Goal: Task Accomplishment & Management: Use online tool/utility

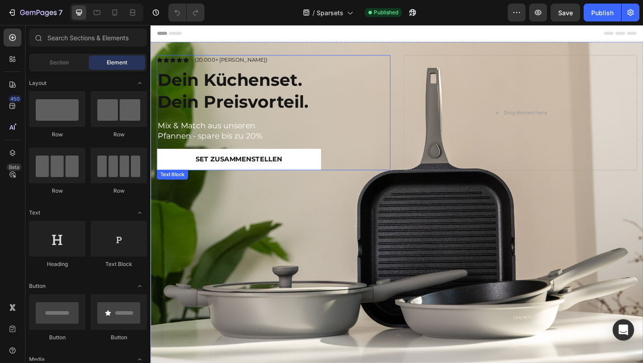
click at [250, 142] on p "Pfannen - spare bis zu 20%" at bounding box center [284, 145] width 252 height 11
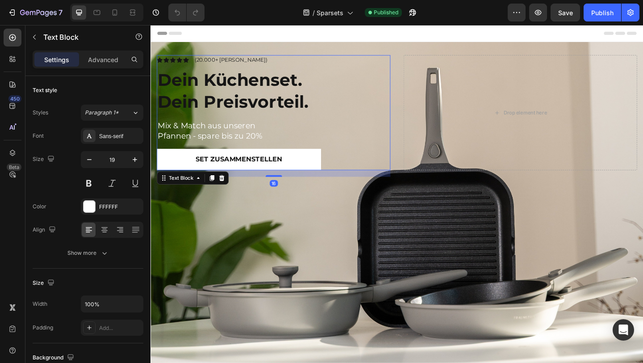
click at [250, 142] on p "Pfannen - spare bis zu 20%" at bounding box center [284, 145] width 252 height 11
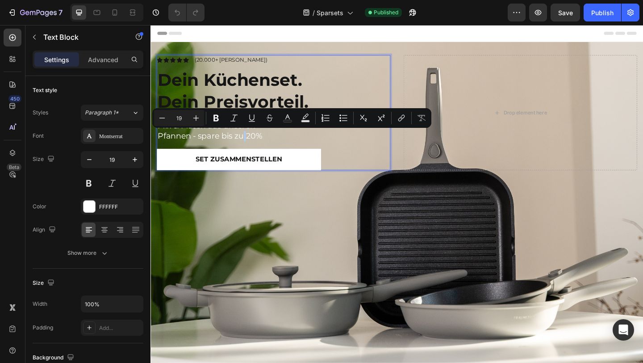
click at [270, 146] on p "Pfannen - spare bis zu 20%" at bounding box center [284, 145] width 252 height 11
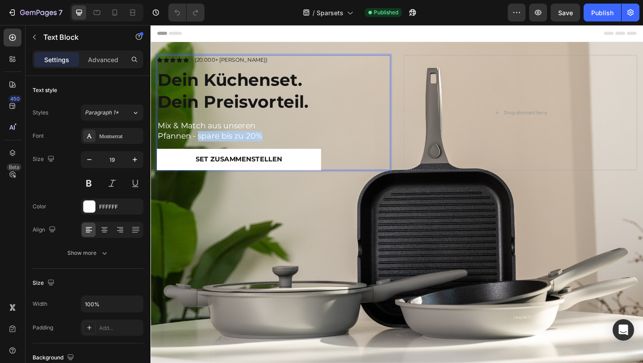
drag, startPoint x: 273, startPoint y: 146, endPoint x: 204, endPoint y: 145, distance: 69.2
click at [204, 145] on p "Pfannen - spare bis zu 20%" at bounding box center [284, 145] width 252 height 11
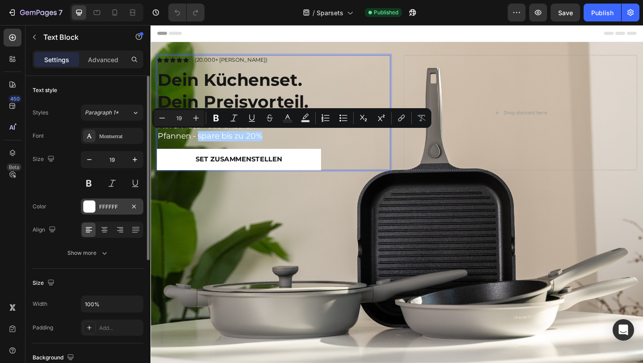
click at [90, 205] on div at bounding box center [89, 206] width 12 height 12
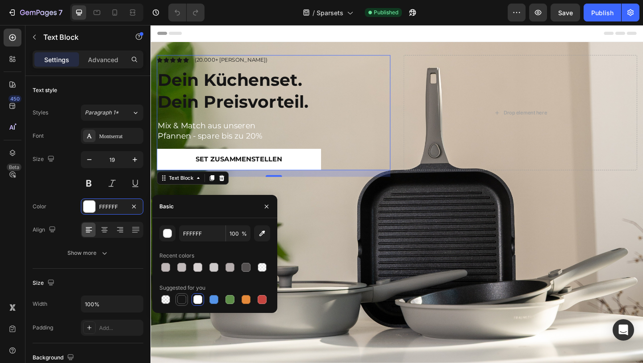
click at [178, 302] on div at bounding box center [181, 299] width 9 height 9
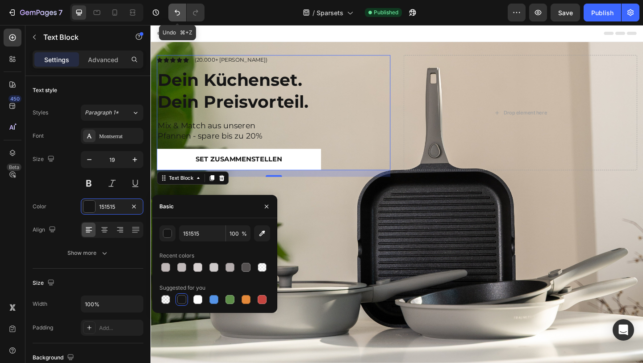
click at [175, 9] on icon "Undo/Redo" at bounding box center [177, 12] width 9 height 9
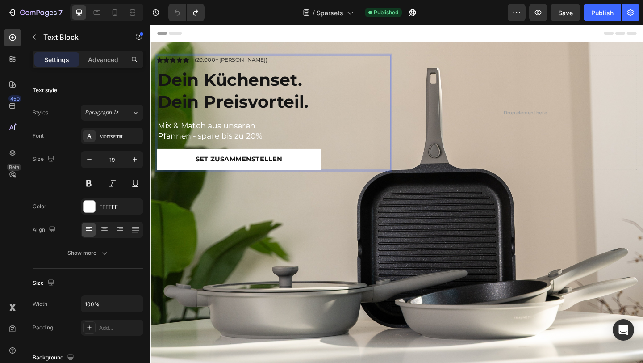
click at [258, 140] on p "Pfannen - spare bis zu 20%" at bounding box center [284, 145] width 252 height 11
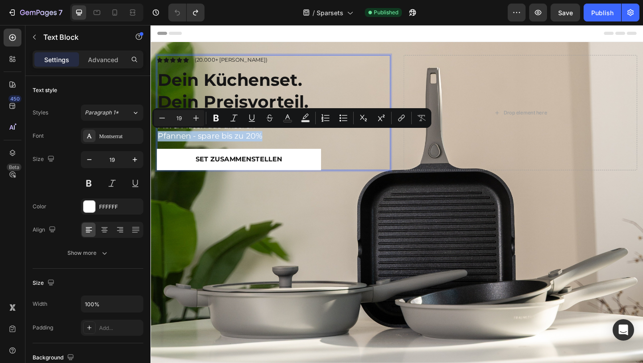
click at [269, 146] on p "Pfannen - spare bis zu 20%" at bounding box center [284, 145] width 252 height 11
drag, startPoint x: 269, startPoint y: 146, endPoint x: 201, endPoint y: 147, distance: 68.3
click at [201, 147] on p "Pfannen - spare bis zu 20%" at bounding box center [284, 145] width 252 height 11
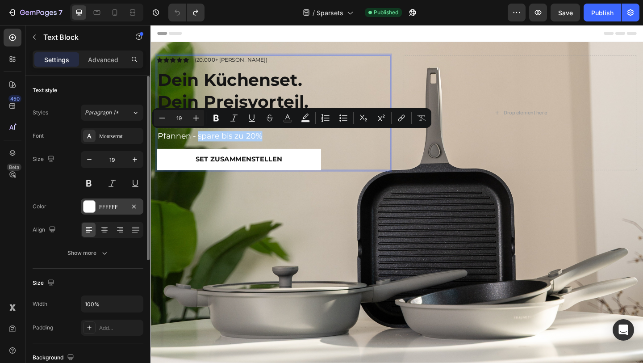
click at [101, 207] on div "FFFFFF" at bounding box center [112, 207] width 26 height 8
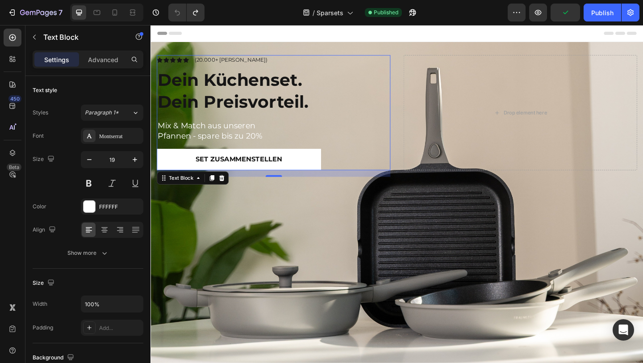
click at [238, 143] on p "Pfannen - spare bis zu 20%" at bounding box center [284, 145] width 252 height 11
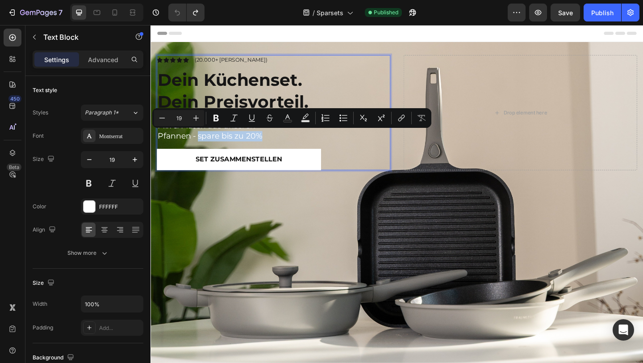
drag, startPoint x: 269, startPoint y: 144, endPoint x: 203, endPoint y: 146, distance: 66.1
click at [203, 146] on p "Pfannen - spare bis zu 20%" at bounding box center [284, 145] width 252 height 11
click at [217, 117] on icon "Editor contextual toolbar" at bounding box center [215, 118] width 5 height 7
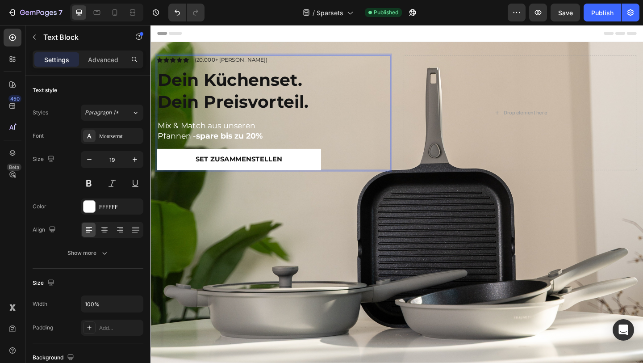
click at [247, 146] on strong "spare bis zu 20%" at bounding box center [236, 145] width 73 height 10
click at [272, 146] on strong "spare bis zu 20%" at bounding box center [236, 145] width 73 height 10
drag, startPoint x: 273, startPoint y: 146, endPoint x: 201, endPoint y: 149, distance: 71.5
click at [201, 149] on p "Pfannen - spare bis zu 20%" at bounding box center [284, 145] width 252 height 11
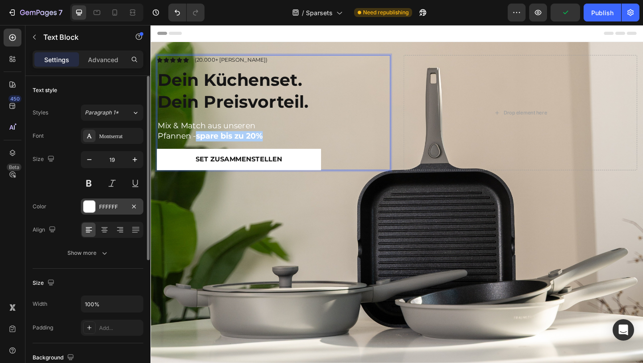
click at [117, 207] on div "FFFFFF" at bounding box center [112, 207] width 26 height 8
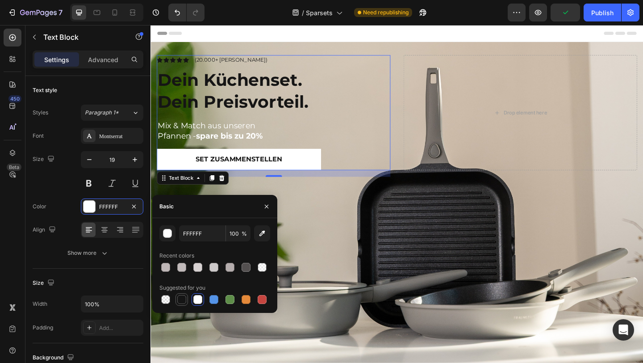
click at [178, 297] on div at bounding box center [181, 299] width 9 height 9
type input "151515"
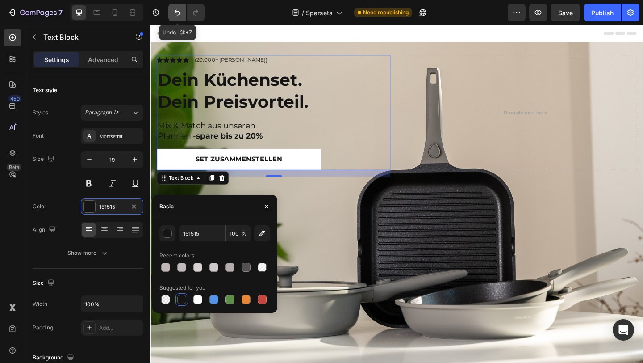
click at [172, 14] on button "Undo/Redo" at bounding box center [177, 13] width 18 height 18
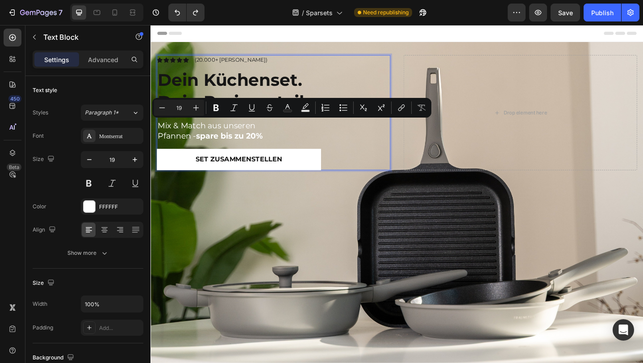
click at [272, 148] on strong "spare bis zu 20%" at bounding box center [236, 145] width 73 height 10
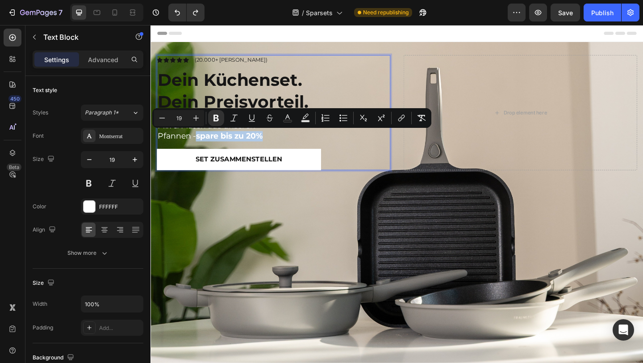
drag, startPoint x: 276, startPoint y: 145, endPoint x: 203, endPoint y: 146, distance: 73.2
click at [203, 146] on p "Pfannen - spare bis zu 20%" at bounding box center [284, 145] width 252 height 11
click at [288, 117] on icon "Editor contextual toolbar" at bounding box center [287, 117] width 9 height 9
type input "FFFFFF"
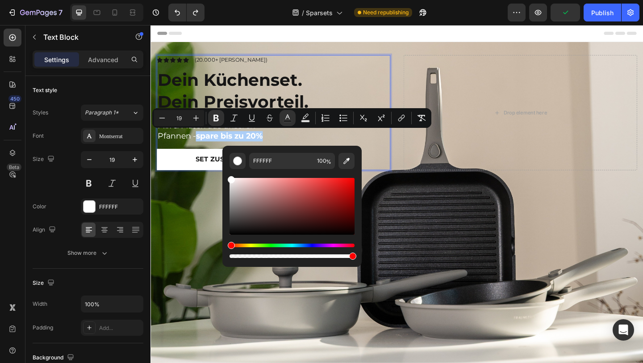
click at [233, 229] on div "Editor contextual toolbar" at bounding box center [291, 206] width 125 height 57
type input "161616"
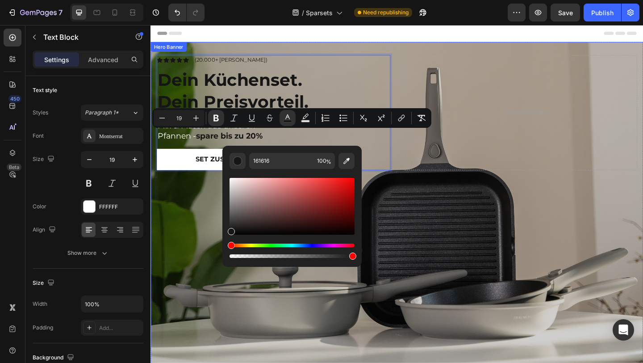
click at [185, 230] on div "Overlay" at bounding box center [418, 226] width 536 height 367
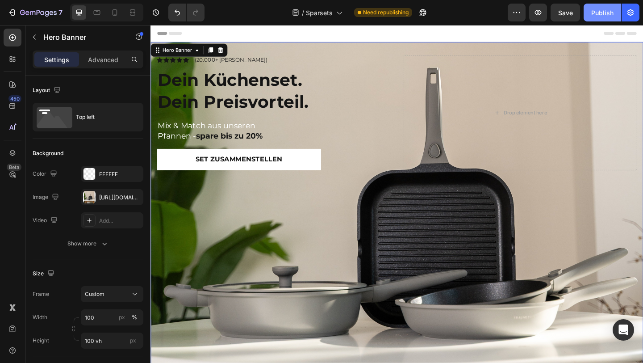
click at [605, 10] on div "Publish" at bounding box center [602, 12] width 22 height 9
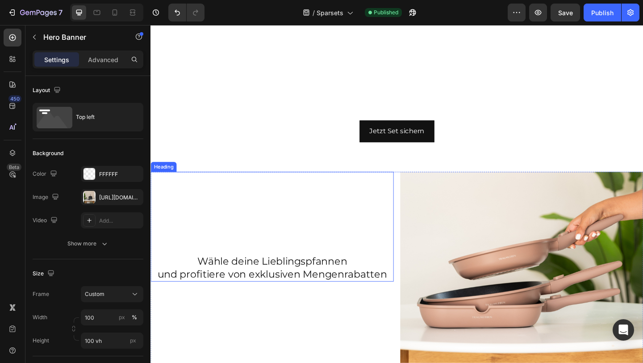
scroll to position [548, 0]
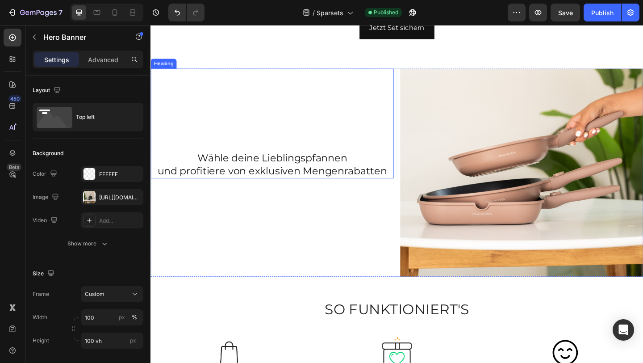
click at [365, 191] on h2 "Wähle deine Lieblingspfannen und profitiere von exklusiven Mengenrabatten" at bounding box center [282, 176] width 264 height 29
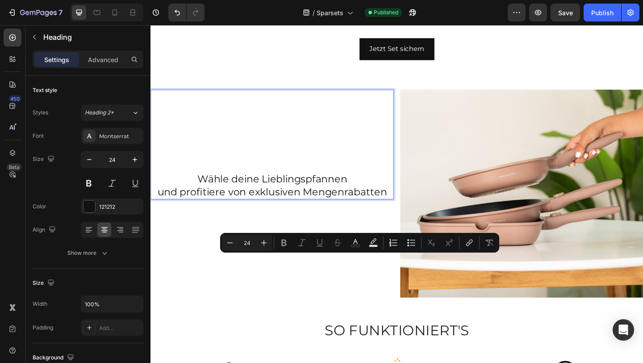
scroll to position [547, 0]
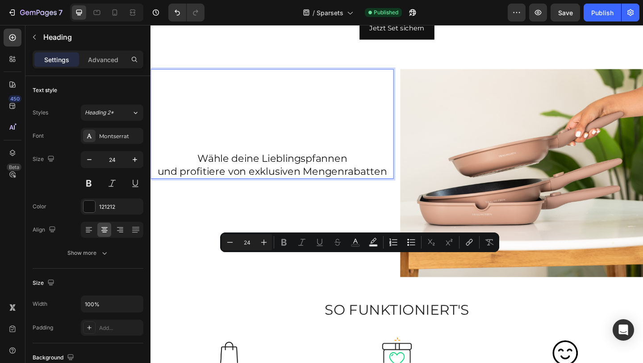
click at [393, 191] on p "Wähle deine Lieblingspfannen und profitiere von exklusiven Mengenrabatten" at bounding box center [282, 177] width 263 height 28
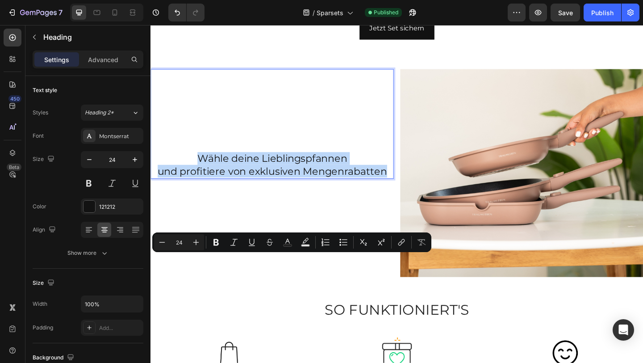
drag, startPoint x: 407, startPoint y: 294, endPoint x: 202, endPoint y: 268, distance: 206.1
click at [202, 192] on div "Wähle deine Lieblingspfannen und profitiere von exklusiven Mengenrabatten Headi…" at bounding box center [282, 132] width 264 height 119
copy p "Wähle deine Lieblingspfannen und profitiere von exklusiven Mengenrabatten"
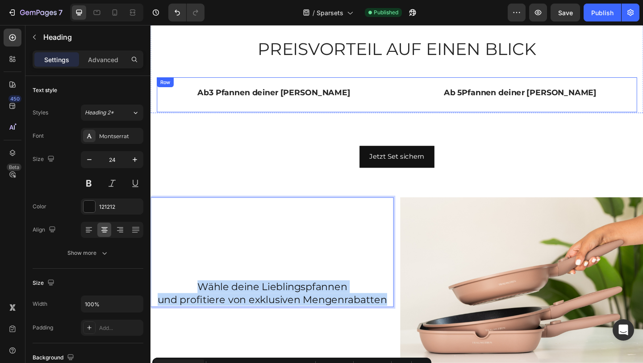
scroll to position [392, 0]
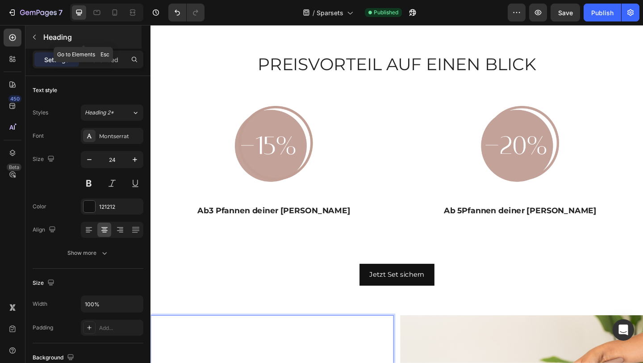
click at [37, 30] on button "button" at bounding box center [34, 37] width 14 height 14
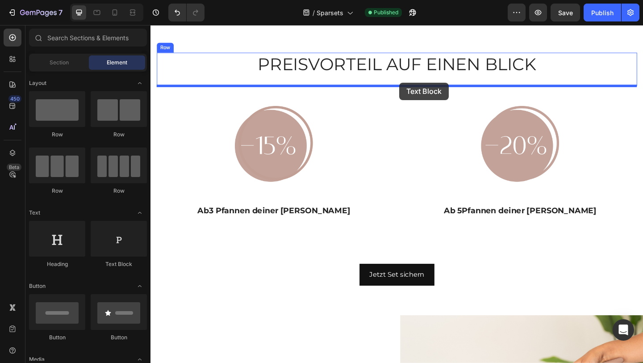
drag, startPoint x: 270, startPoint y: 271, endPoint x: 421, endPoint y: 88, distance: 237.9
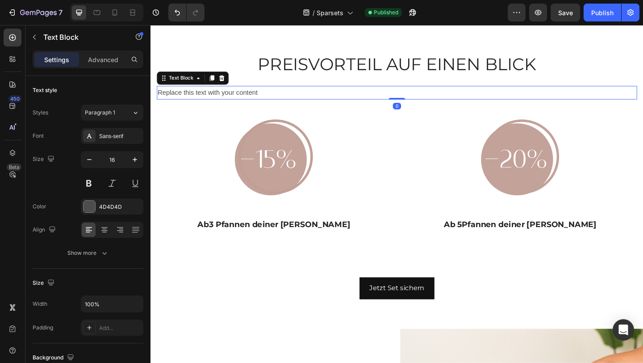
click at [403, 94] on div "Replace this text with your content" at bounding box center [418, 98] width 522 height 15
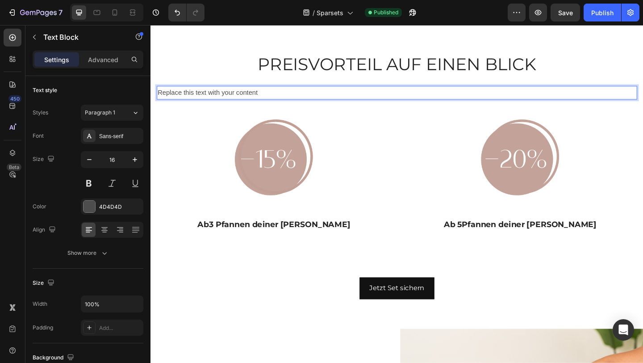
click at [392, 102] on p "Replace this text with your content" at bounding box center [418, 98] width 521 height 13
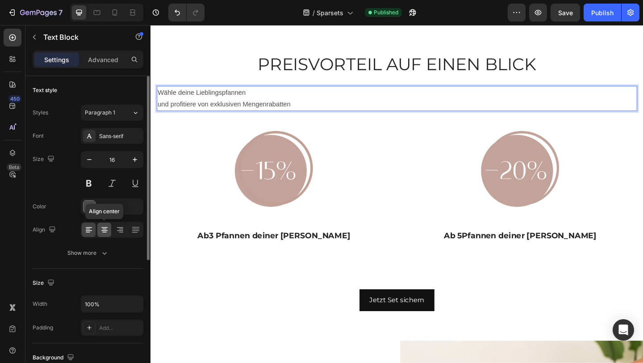
click at [103, 227] on icon at bounding box center [104, 227] width 6 height 1
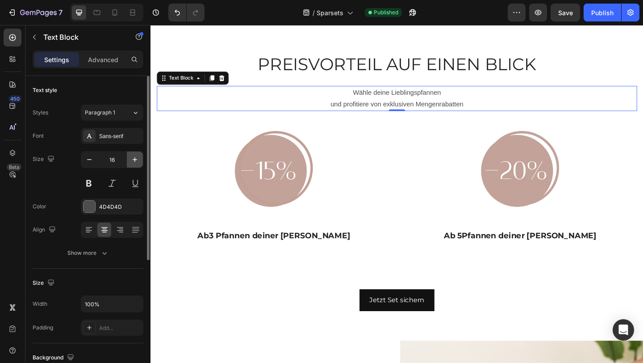
click at [133, 163] on icon "button" at bounding box center [134, 159] width 9 height 9
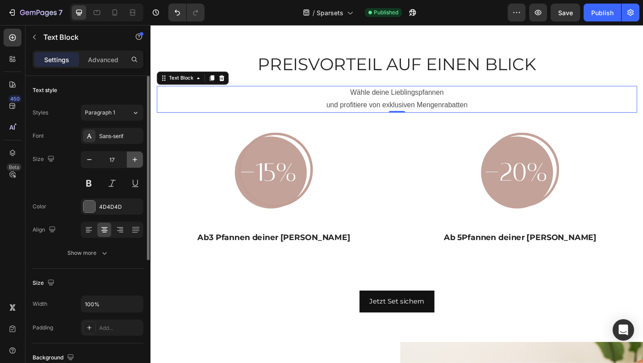
click at [133, 163] on icon "button" at bounding box center [134, 159] width 9 height 9
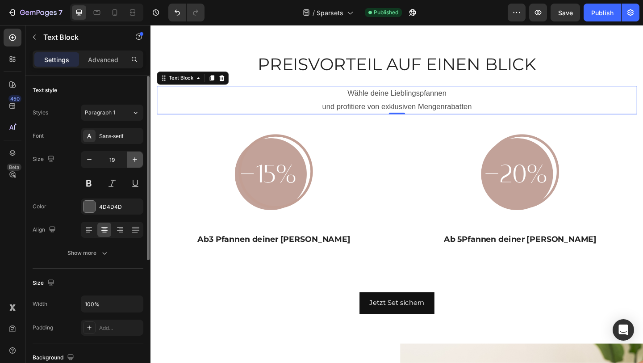
click at [133, 163] on icon "button" at bounding box center [134, 159] width 9 height 9
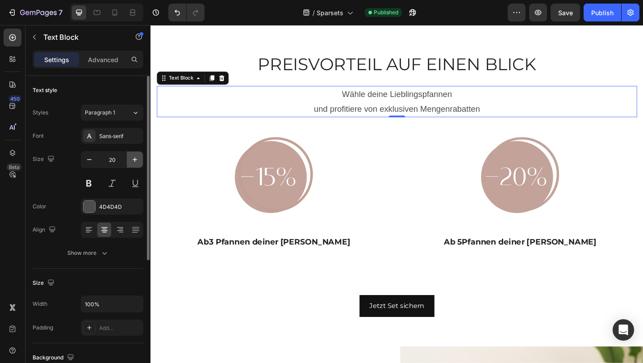
click at [133, 163] on icon "button" at bounding box center [134, 159] width 9 height 9
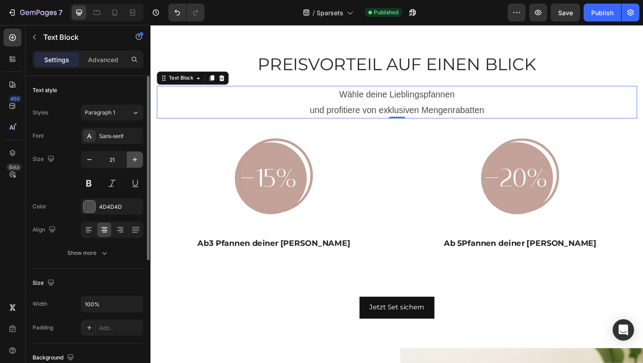
type input "22"
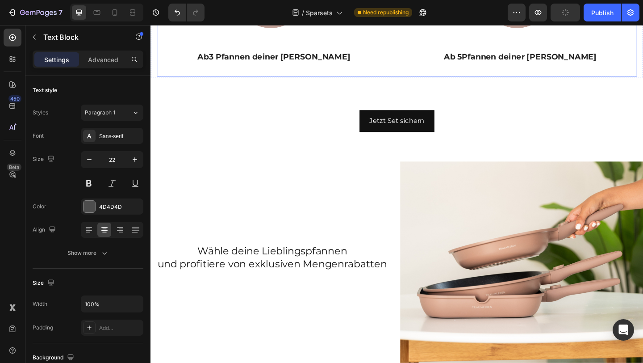
scroll to position [596, 0]
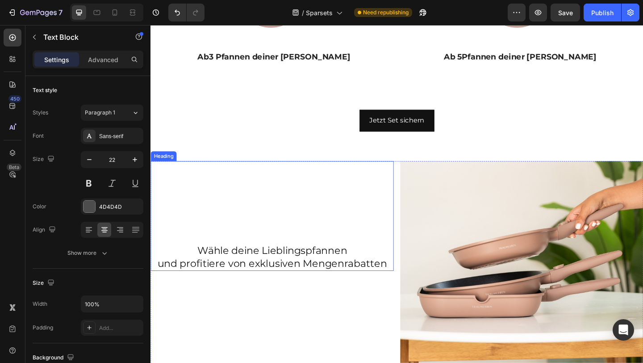
click at [241, 278] on p "Wähle deine Lieblingspfannen und profitiere von exklusiven Mengenrabatten" at bounding box center [282, 277] width 263 height 28
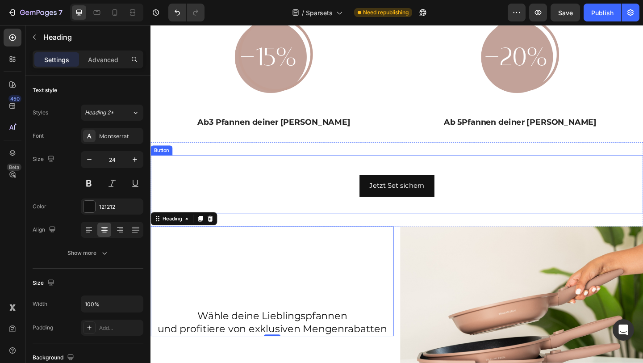
scroll to position [314, 0]
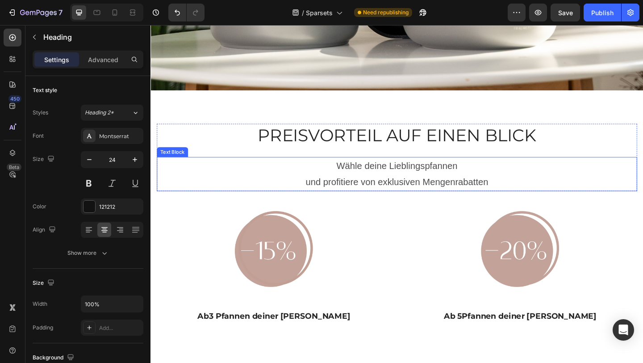
click at [337, 180] on p "Wähle deine Lieblingspfannen und profitiere von exklusiven Mengenrabatten" at bounding box center [418, 186] width 521 height 35
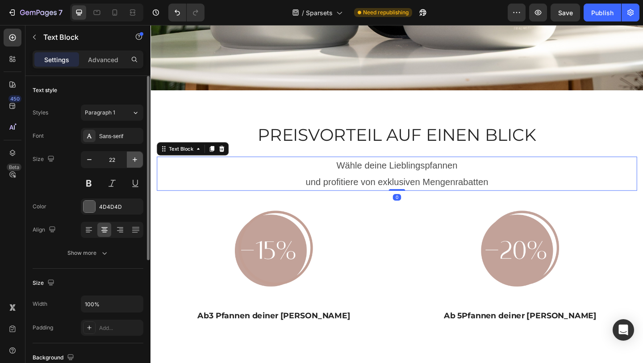
click at [133, 156] on icon "button" at bounding box center [134, 159] width 9 height 9
type input "24"
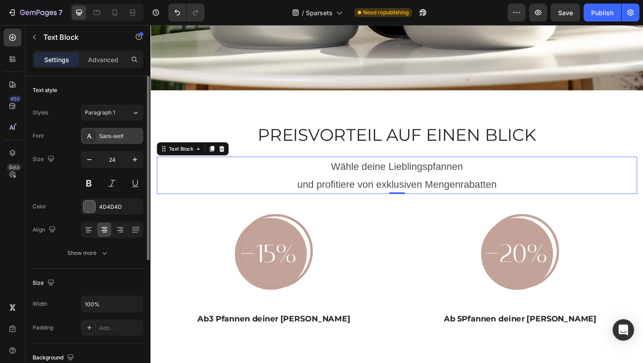
click at [103, 132] on div "Sans-serif" at bounding box center [120, 136] width 42 height 8
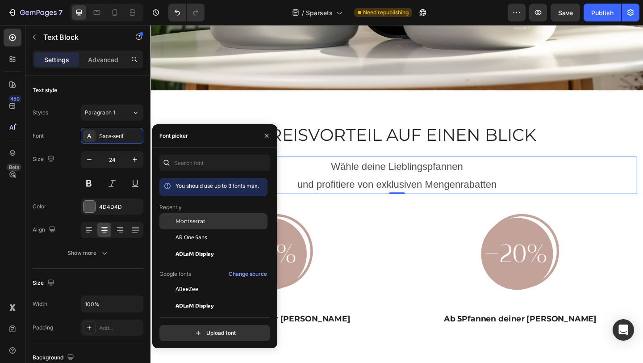
click at [186, 220] on span "Montserrat" at bounding box center [190, 221] width 30 height 8
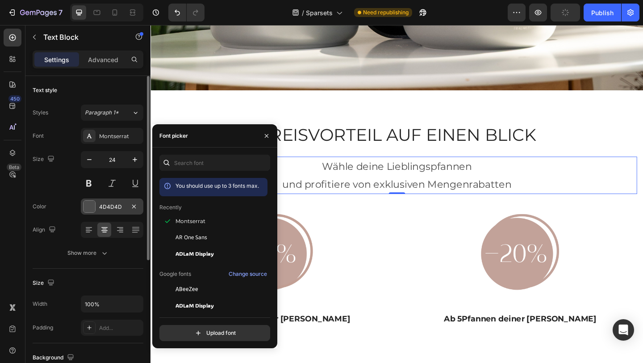
click at [108, 205] on div "4D4D4D" at bounding box center [112, 207] width 26 height 8
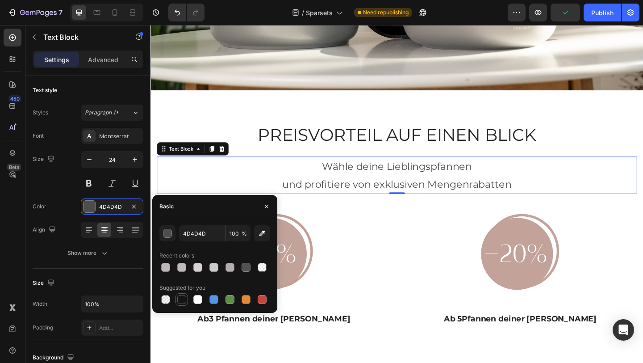
click at [185, 299] on div at bounding box center [181, 299] width 9 height 9
type input "151515"
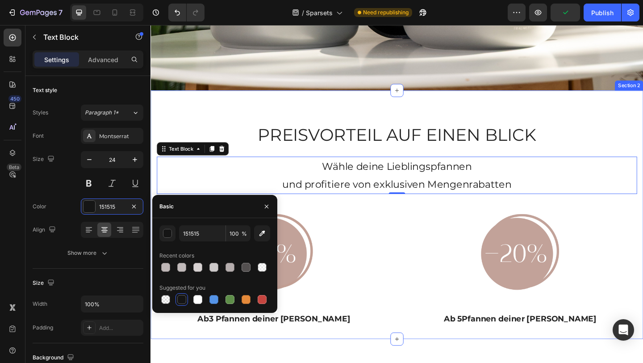
click at [212, 113] on div "PREISVORTEIL AUF EINEN BLICK Heading Wähle deine Lieblingspfannen und profitier…" at bounding box center [418, 231] width 536 height 270
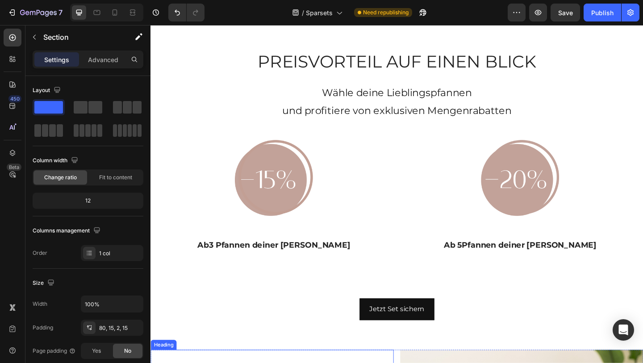
scroll to position [399, 0]
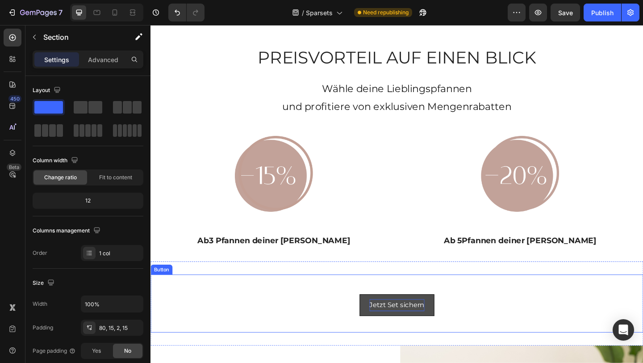
click at [403, 329] on p "Jetzt Set sichern" at bounding box center [418, 329] width 60 height 13
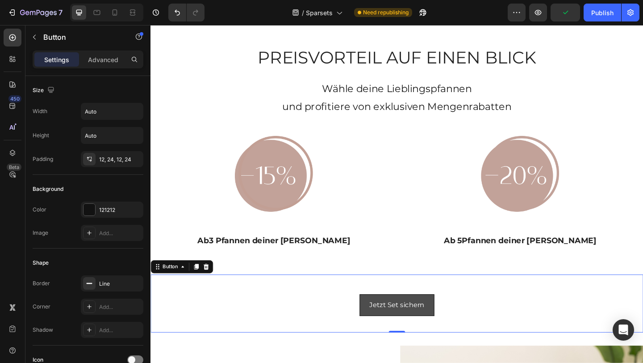
click at [383, 322] on link "Jetzt Set sichern" at bounding box center [418, 329] width 81 height 24
click at [395, 330] on p "Jetzt Set sichern" at bounding box center [418, 329] width 60 height 13
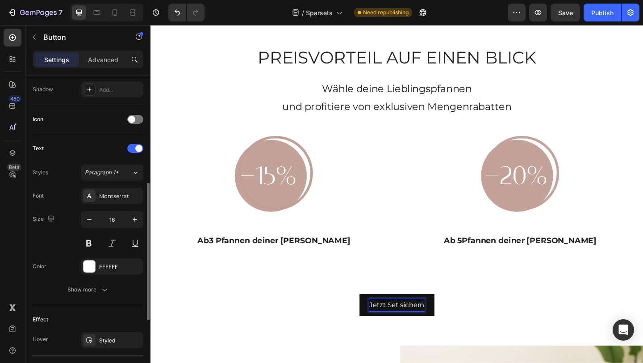
scroll to position [241, 0]
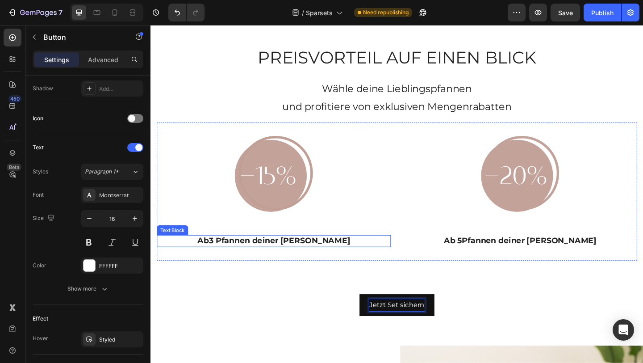
click at [262, 258] on strong "3 Pfannen deiner [PERSON_NAME]" at bounding box center [291, 259] width 154 height 10
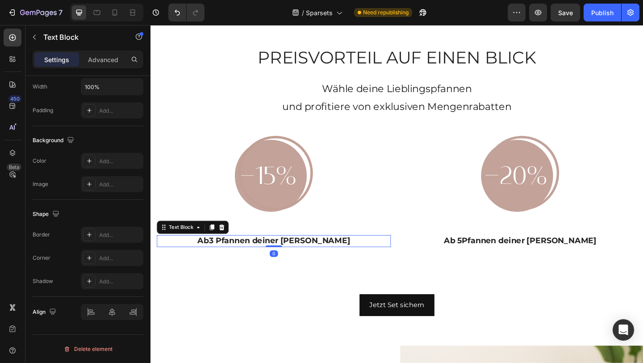
scroll to position [0, 0]
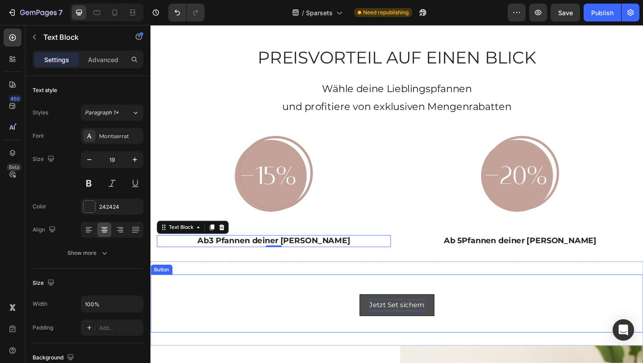
click at [420, 329] on p "Jetzt Set sichern" at bounding box center [418, 329] width 60 height 13
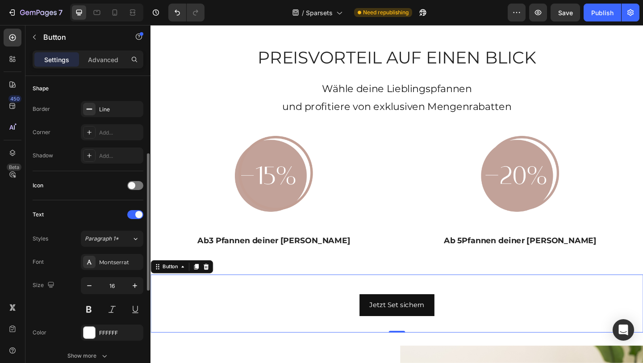
scroll to position [203, 0]
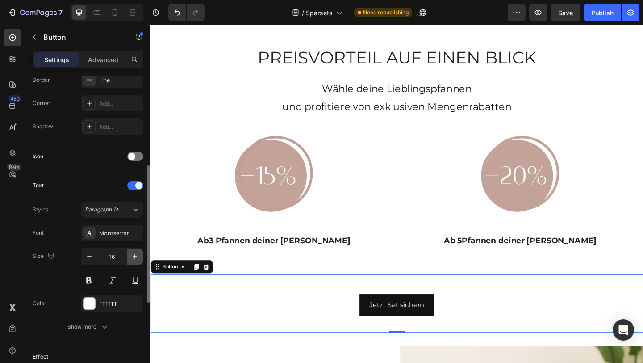
click at [136, 258] on icon "button" at bounding box center [134, 256] width 9 height 9
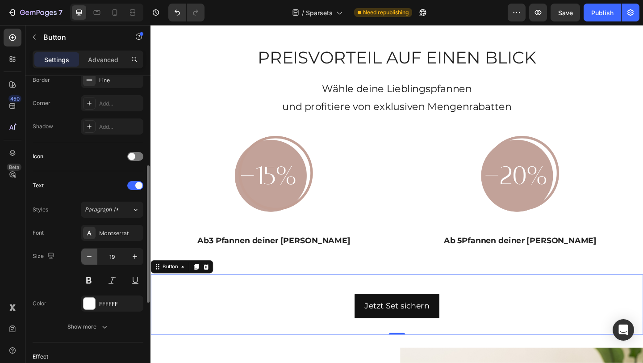
click at [89, 257] on icon "button" at bounding box center [89, 256] width 9 height 9
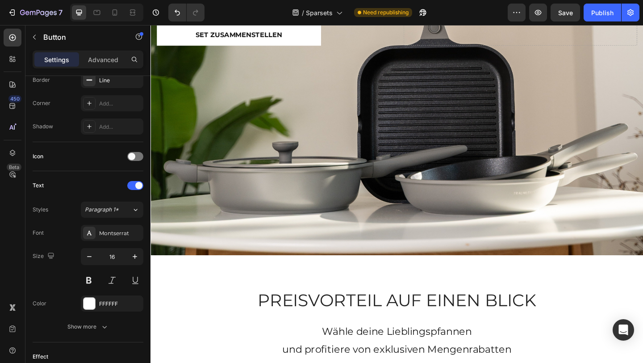
scroll to position [460, 0]
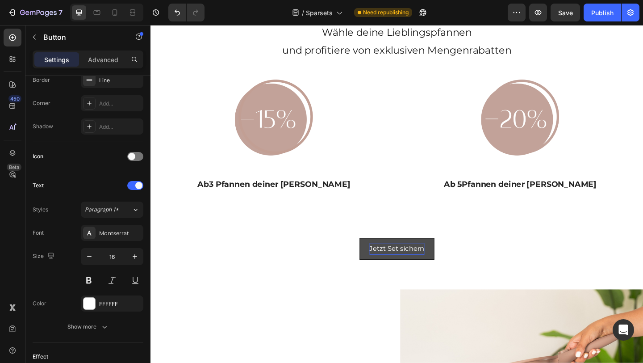
click at [416, 269] on p "Jetzt Set sichern" at bounding box center [418, 268] width 60 height 13
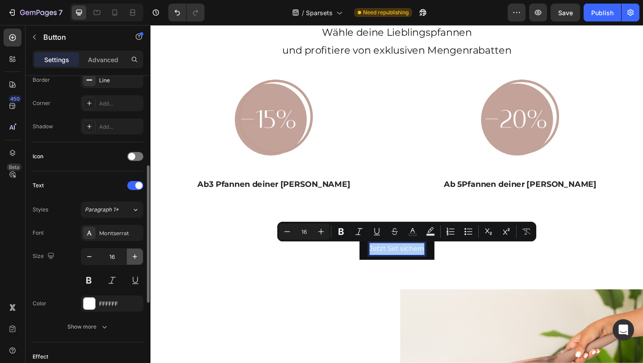
click at [130, 254] on button "button" at bounding box center [135, 256] width 16 height 16
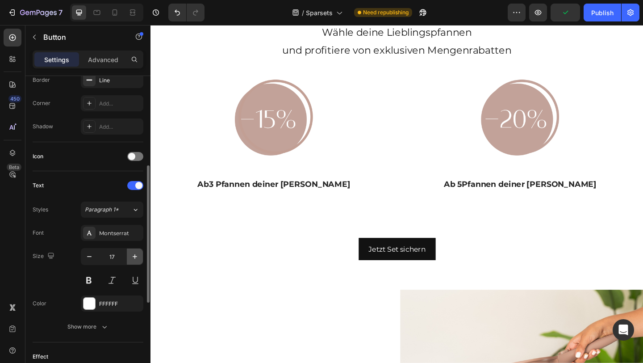
click at [130, 254] on button "button" at bounding box center [135, 256] width 16 height 16
type input "18"
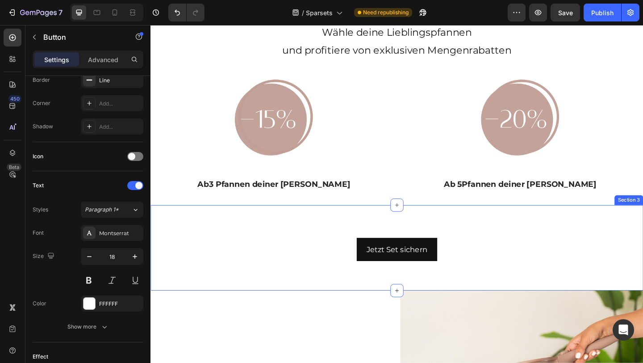
click at [254, 229] on div "Jetzt Set sichern Button Section 3" at bounding box center [418, 267] width 536 height 93
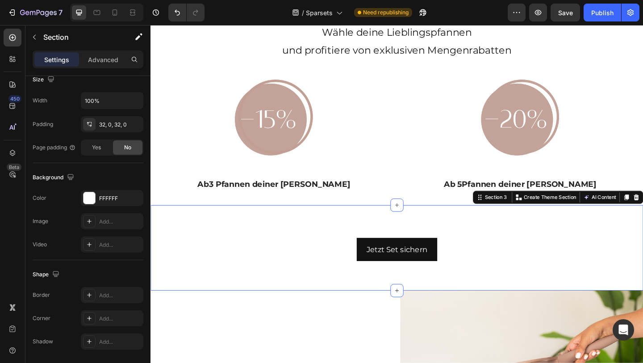
scroll to position [0, 0]
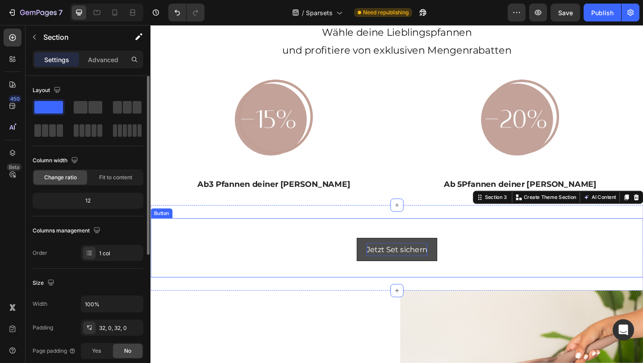
click at [401, 269] on p "Jetzt Set sichern" at bounding box center [418, 269] width 66 height 14
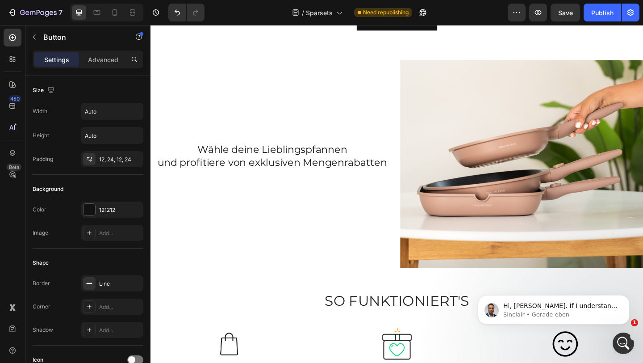
scroll to position [717, 0]
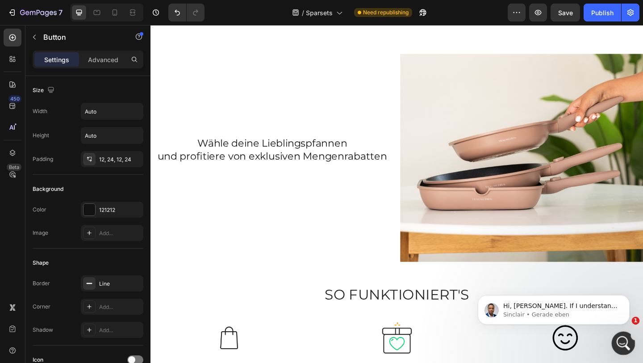
click at [621, 341] on icon "Intercom-Nachrichtendienst öffnen" at bounding box center [622, 341] width 15 height 15
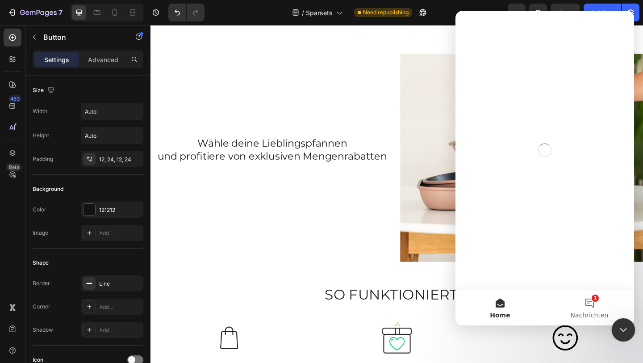
scroll to position [0, 0]
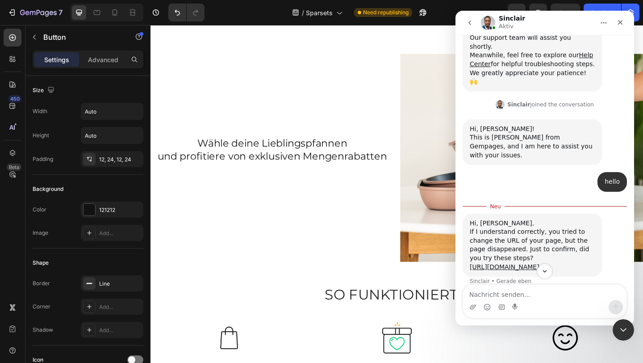
scroll to position [147, 0]
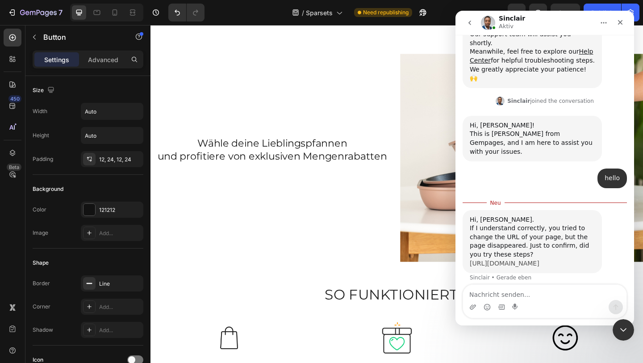
click at [503, 259] on link "[URL][DOMAIN_NAME]" at bounding box center [505, 262] width 70 height 7
click at [621, 20] on icon "Schließen" at bounding box center [620, 22] width 7 height 7
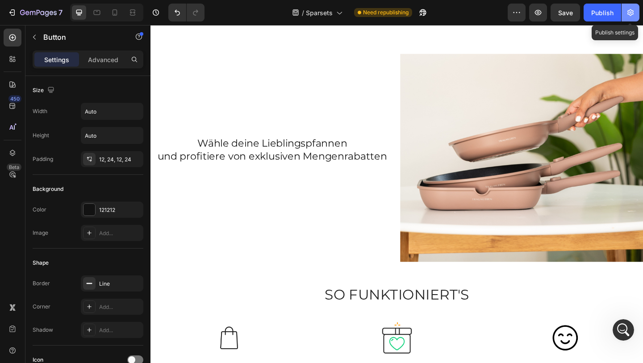
scroll to position [133, 0]
click at [628, 17] on icon "button" at bounding box center [630, 12] width 9 height 9
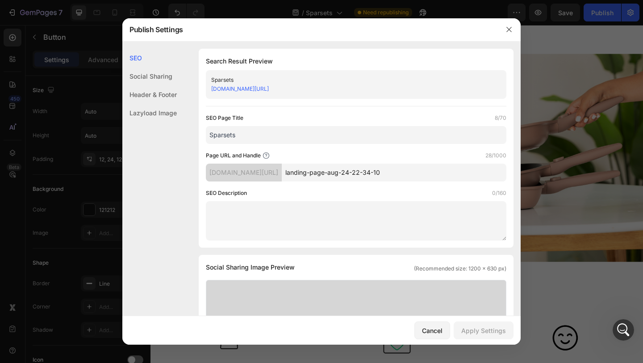
drag, startPoint x: 413, startPoint y: 170, endPoint x: 276, endPoint y: 171, distance: 136.6
click at [276, 171] on div "[DOMAIN_NAME][URL] landing-page-aug-24-22-34-10" at bounding box center [356, 172] width 300 height 18
type input "sparsets"
click at [488, 332] on div "Apply Settings" at bounding box center [483, 329] width 45 height 9
click at [506, 27] on icon "button" at bounding box center [508, 29] width 7 height 7
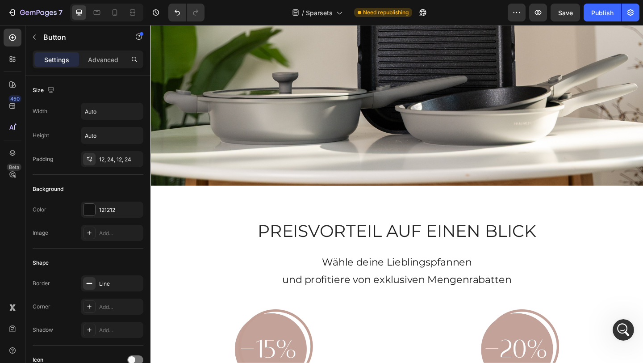
scroll to position [211, 0]
click at [595, 9] on div "Publish" at bounding box center [602, 12] width 22 height 9
click at [110, 14] on icon at bounding box center [114, 12] width 9 height 9
type input "15"
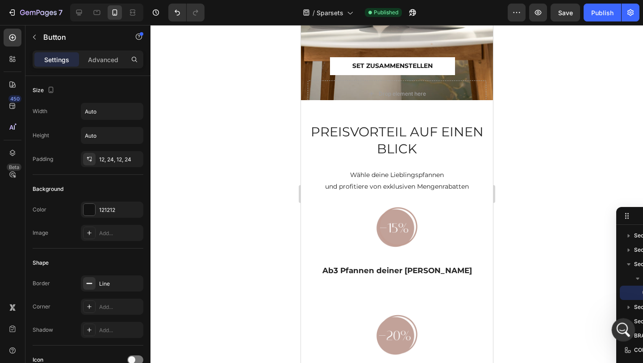
click at [622, 329] on icon "Intercom-Nachrichtendienst öffnen" at bounding box center [622, 328] width 6 height 7
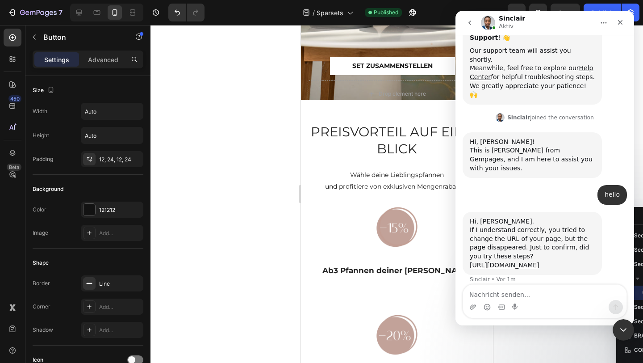
scroll to position [133, 0]
type textarea "yes i did now on the phone it says, page is not found"
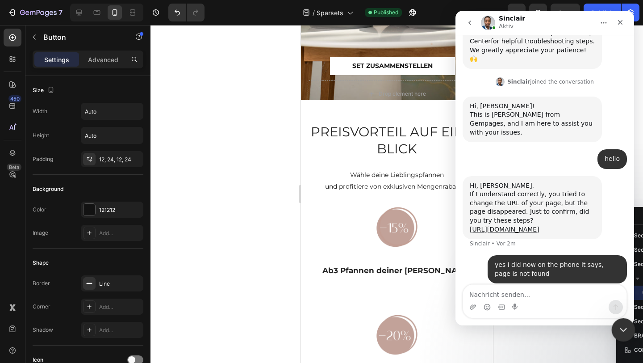
click at [621, 323] on icon "Intercom-Nachrichtendienst schließen" at bounding box center [622, 328] width 11 height 11
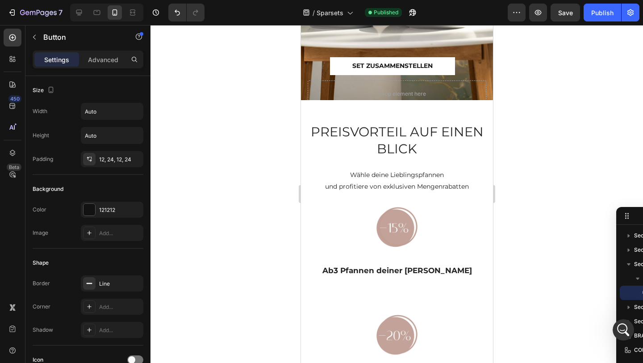
click at [254, 247] on div at bounding box center [396, 194] width 492 height 338
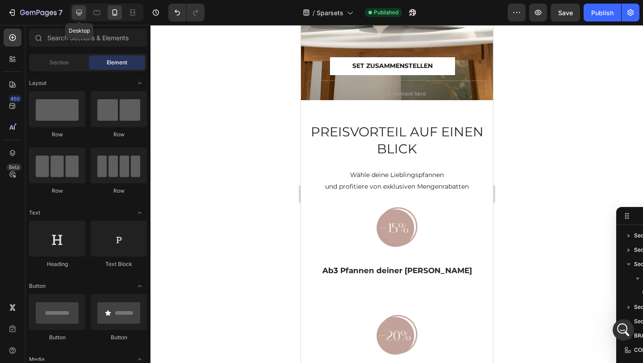
click at [75, 15] on icon at bounding box center [79, 12] width 9 height 9
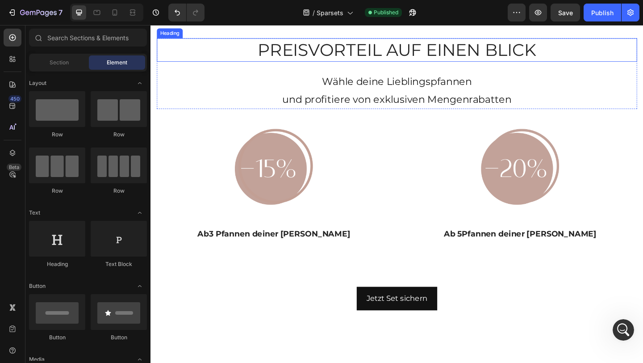
scroll to position [496, 0]
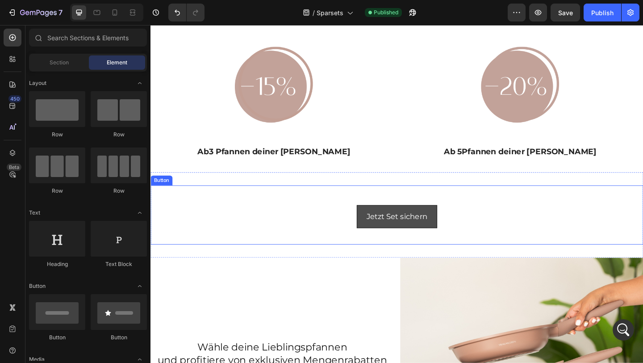
click at [378, 236] on link "Jetzt Set sichern" at bounding box center [419, 233] width 88 height 25
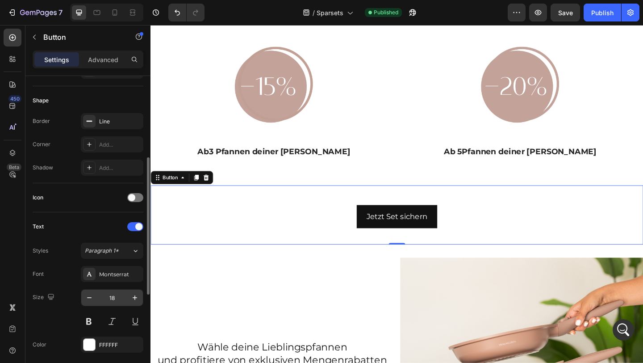
scroll to position [169, 0]
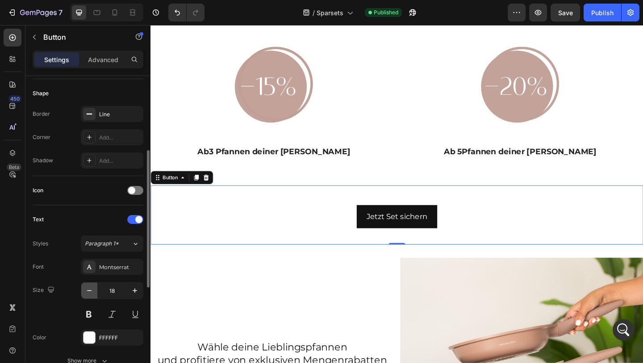
click at [92, 290] on icon "button" at bounding box center [89, 290] width 9 height 9
type input "16"
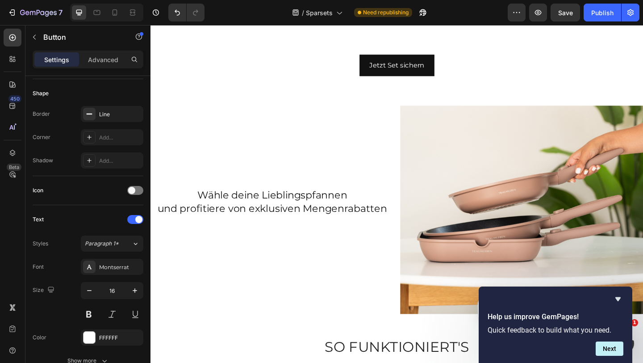
scroll to position [287, 0]
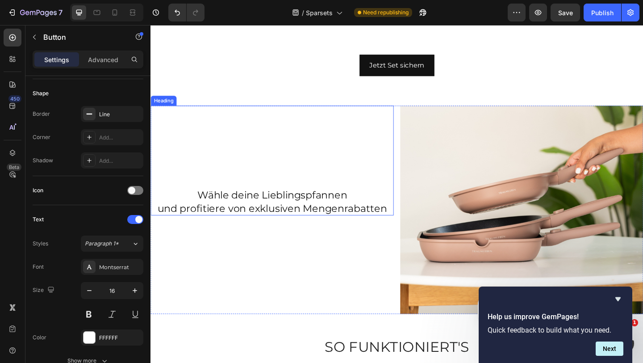
click at [342, 225] on h2 "Wähle deine Lieblingspfannen und profitiere von exklusiven Mengenrabatten" at bounding box center [282, 216] width 264 height 29
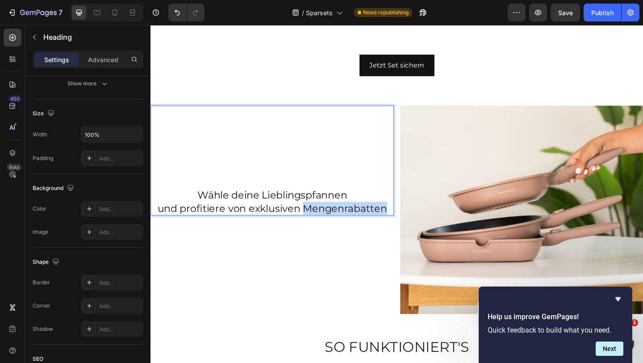
scroll to position [0, 0]
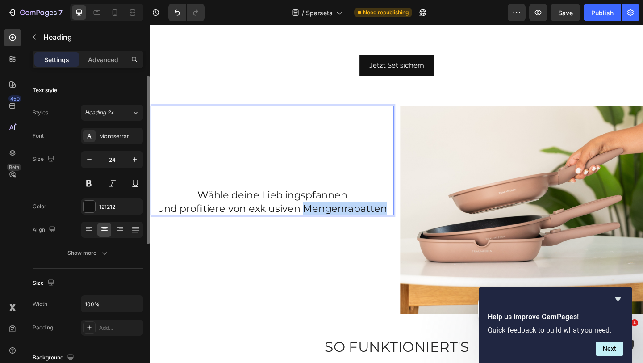
click at [342, 225] on p "Wähle deine Lieblingspfannen und profitiere von exklusiven Mengenrabatten" at bounding box center [282, 217] width 263 height 28
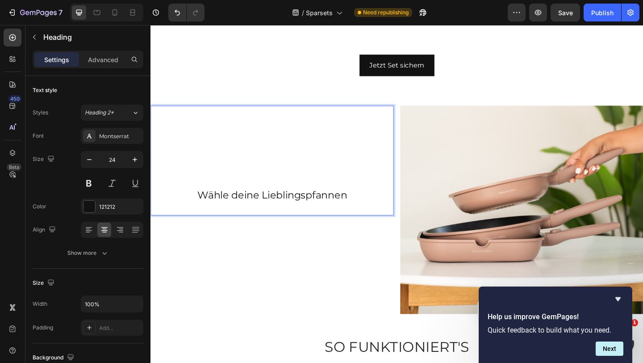
click at [312, 208] on p "Wähle deine Lieblingspfannen" at bounding box center [282, 217] width 263 height 28
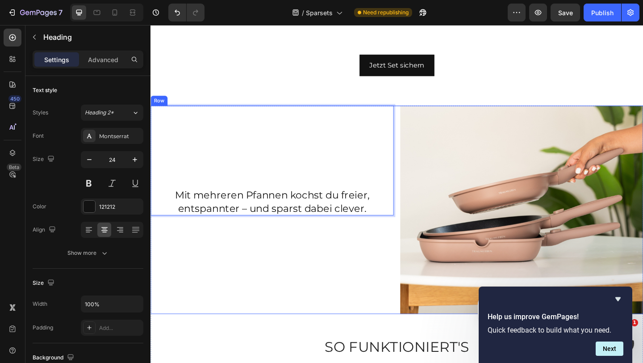
click at [207, 279] on div "Mit mehreren Pfannen kochst du freier, entspannter – und sparst dabei clever. H…" at bounding box center [282, 226] width 264 height 226
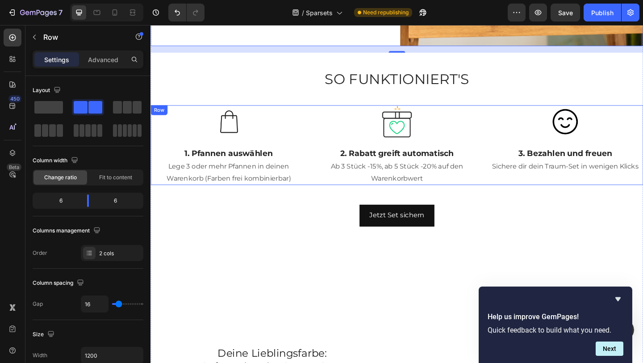
scroll to position [888, 0]
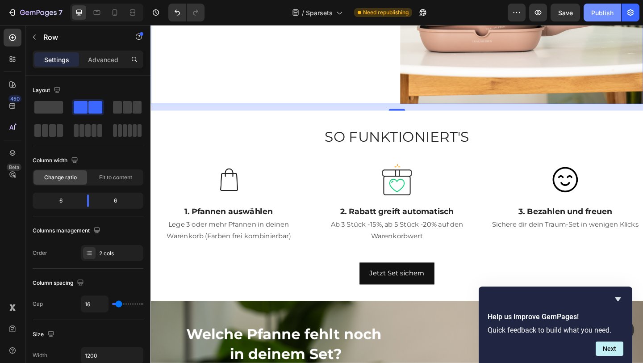
click at [597, 12] on div "Publish" at bounding box center [602, 12] width 22 height 9
